Goal: Navigation & Orientation: Find specific page/section

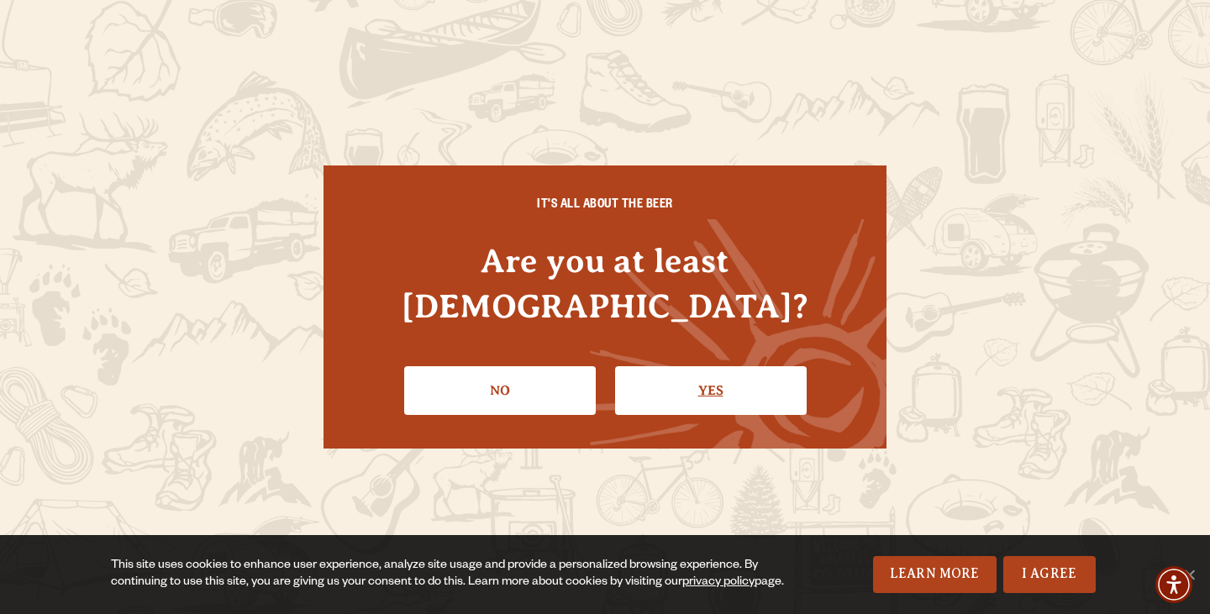
click at [707, 368] on link "Yes" at bounding box center [711, 390] width 192 height 49
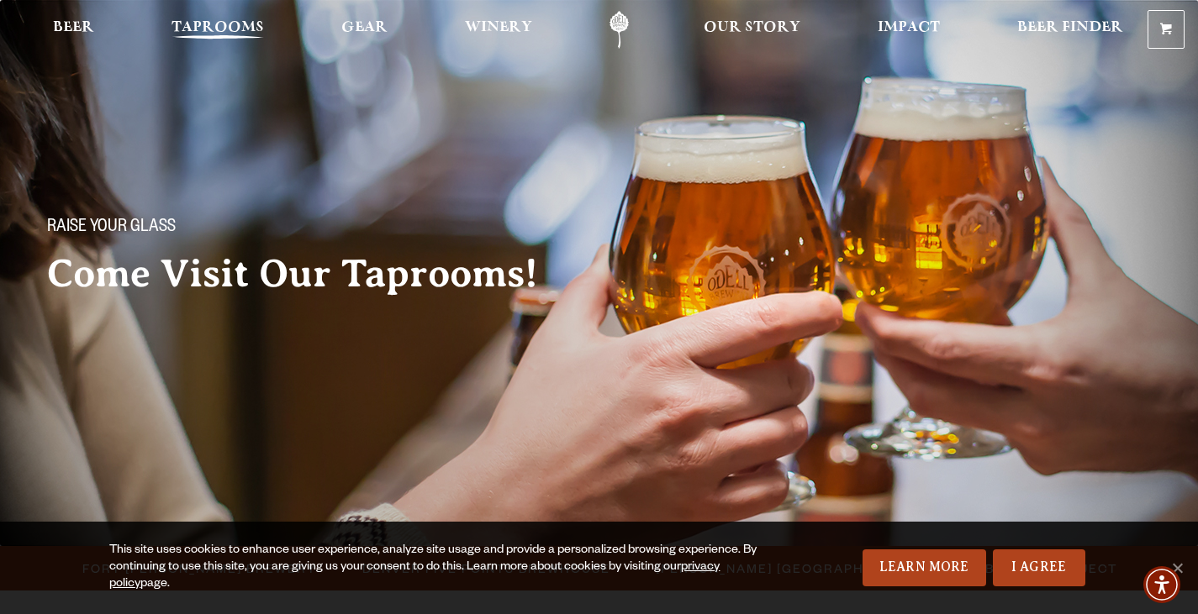
click at [219, 31] on span "Taprooms" at bounding box center [217, 27] width 92 height 13
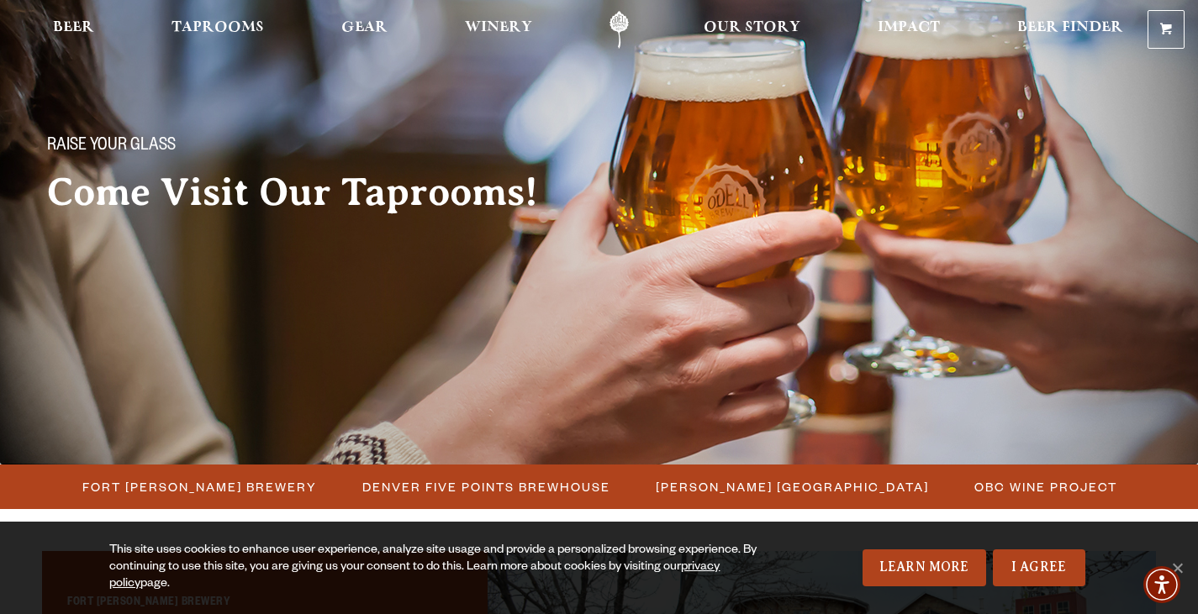
scroll to position [252, 0]
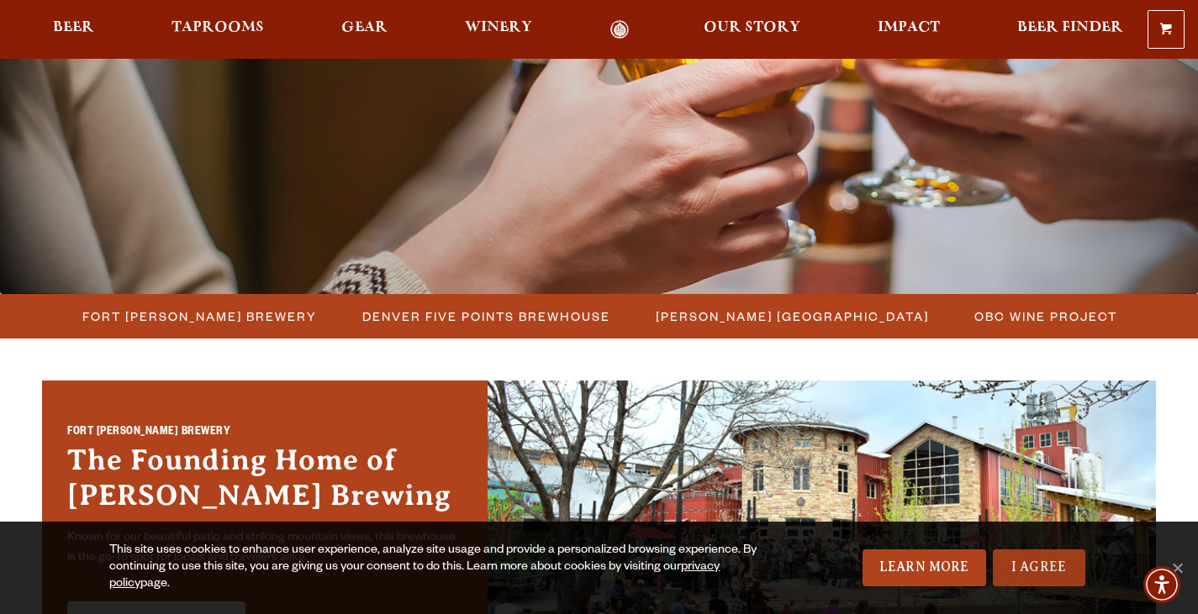
click at [1035, 566] on link "I Agree" at bounding box center [1039, 568] width 92 height 37
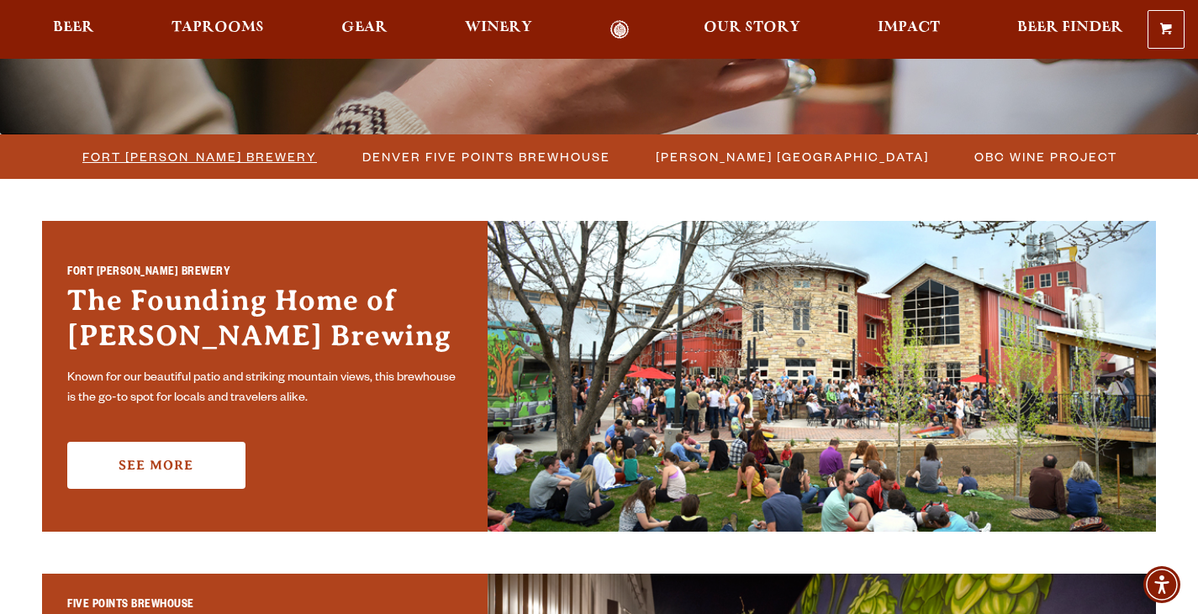
scroll to position [420, 0]
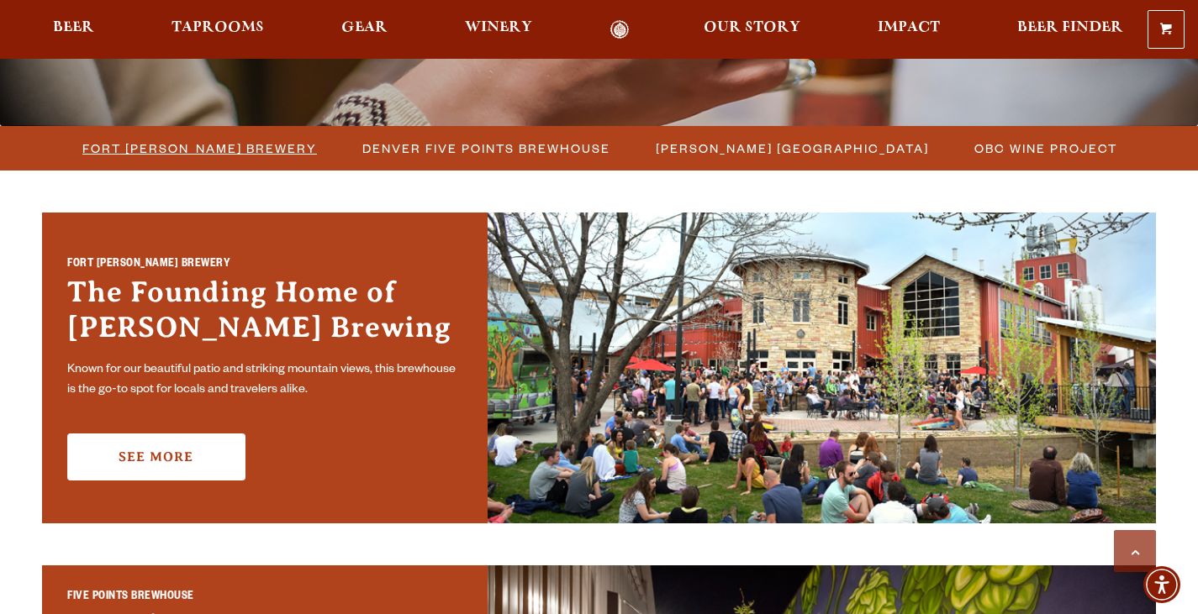
click at [250, 153] on span "Fort [PERSON_NAME] Brewery" at bounding box center [199, 148] width 234 height 24
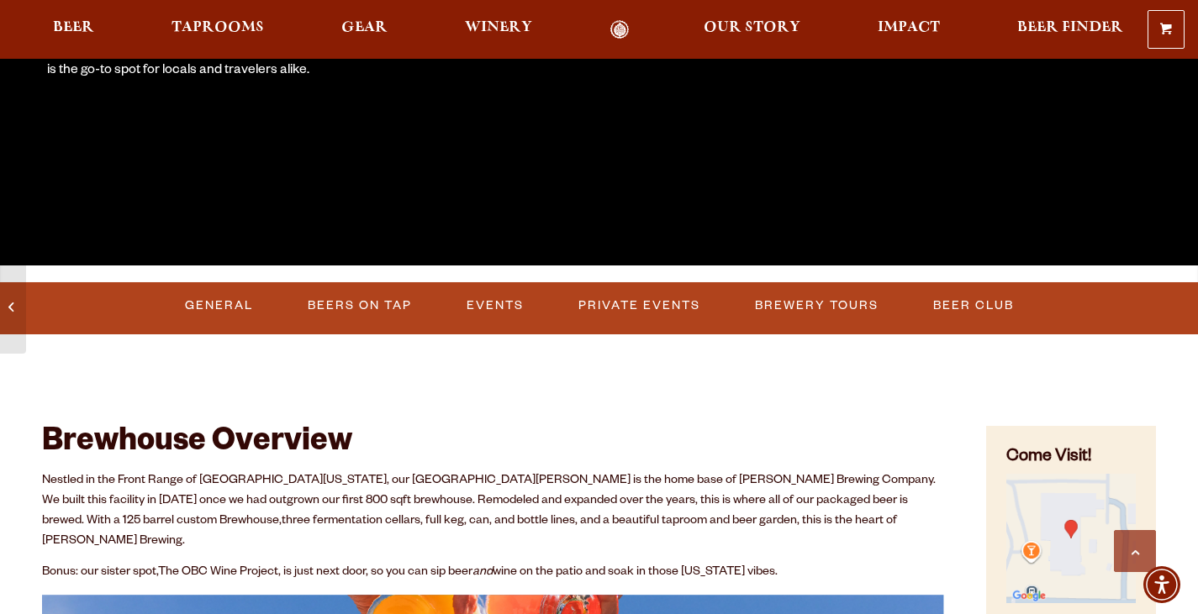
scroll to position [588, 0]
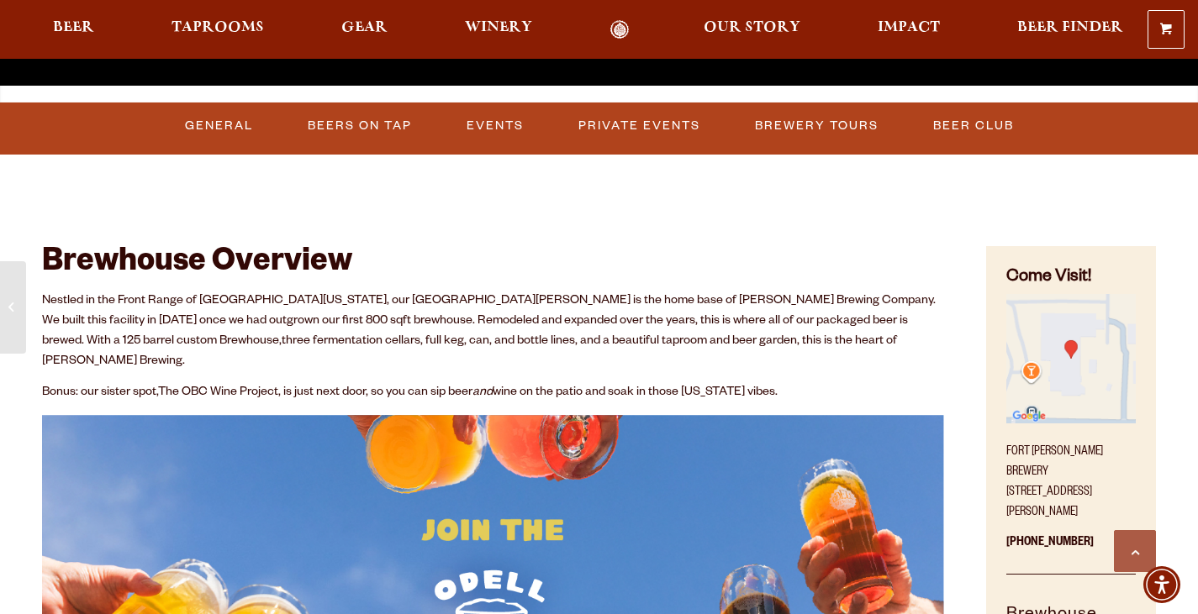
click at [1061, 350] on img "Find on Google Maps (opens in a new window)" at bounding box center [1070, 358] width 129 height 129
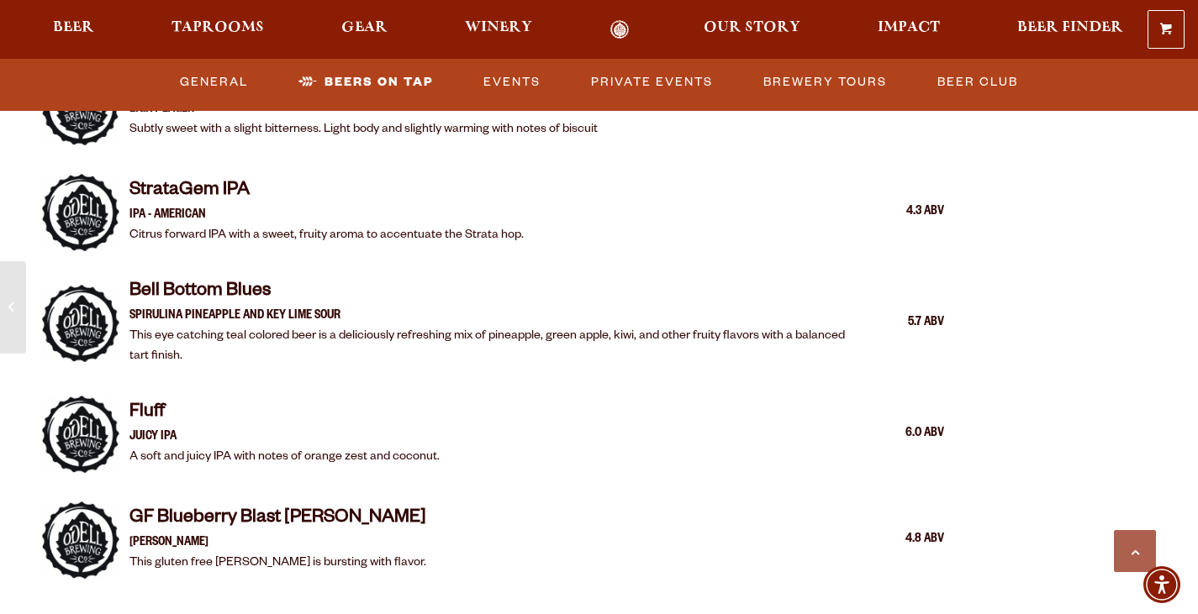
scroll to position [3109, 0]
